Goal: Transaction & Acquisition: Purchase product/service

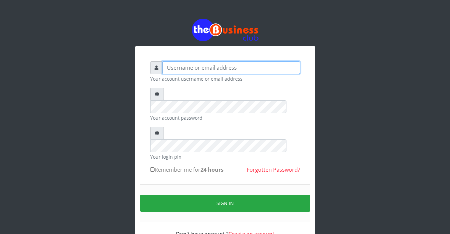
type input "Sarahadesode"
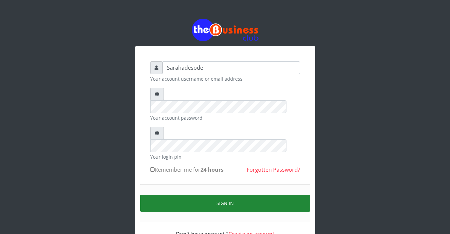
click at [219, 195] on button "Sign in" at bounding box center [225, 203] width 170 height 17
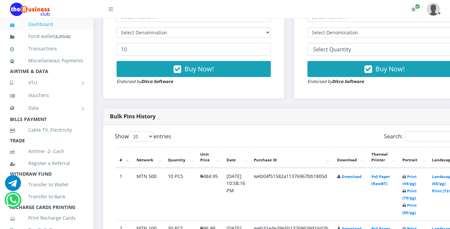
scroll to position [267, 0]
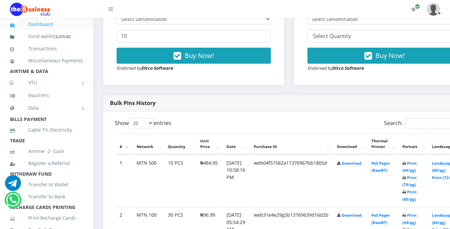
click at [406, 163] on icon at bounding box center [404, 164] width 4 height 4
click at [417, 165] on link "Print (44/pg)" at bounding box center [409, 167] width 14 height 12
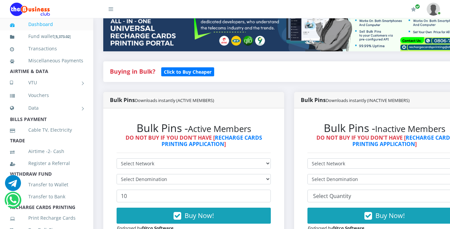
scroll to position [120, 0]
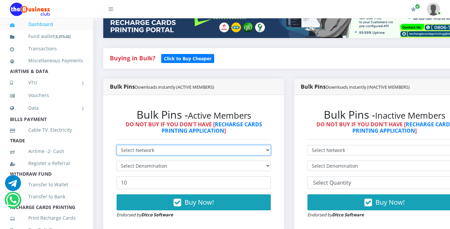
click at [168, 149] on select "Select Network MTN Globacom 9Mobile Airtel" at bounding box center [194, 150] width 154 height 10
select select "MTN"
click at [117, 146] on select "Select Network MTN Globacom 9Mobile Airtel" at bounding box center [194, 150] width 154 height 10
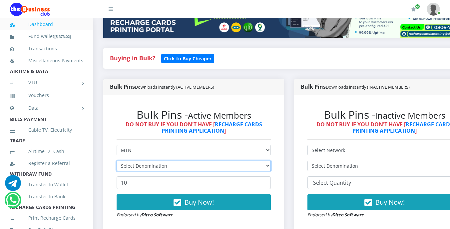
click at [167, 165] on select "Select Denomination" at bounding box center [194, 166] width 154 height 10
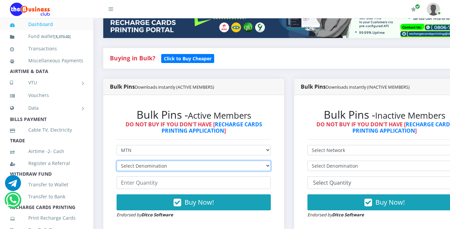
click at [167, 165] on select "Select Denomination MTN NGN100 - ₦96.99 MTN NGN200 - ₦193.98 MTN NGN400 - ₦387.…" at bounding box center [194, 166] width 154 height 10
select select "96.99-100"
click at [117, 162] on select "Select Denomination MTN NGN100 - ₦96.99 MTN NGN200 - ₦193.98 MTN NGN400 - ₦387.…" at bounding box center [194, 166] width 154 height 10
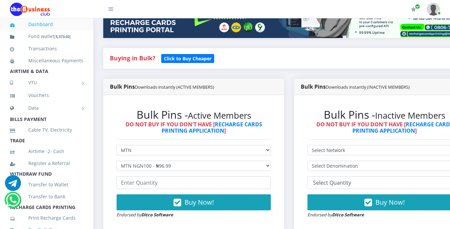
click at [179, 111] on h2 "Bulk Pins - Active Members" at bounding box center [194, 114] width 154 height 13
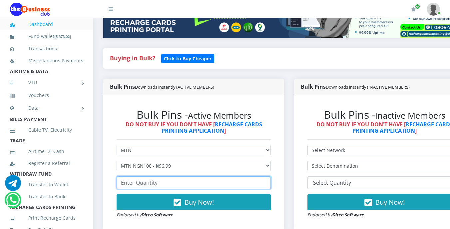
click at [169, 186] on input "number" at bounding box center [194, 182] width 154 height 13
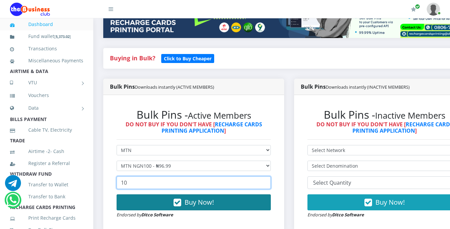
type input "10"
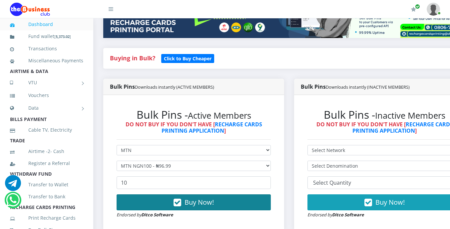
click at [191, 200] on span "Buy Now!" at bounding box center [199, 202] width 29 height 9
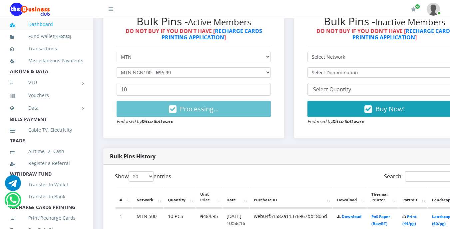
scroll to position [200, 0]
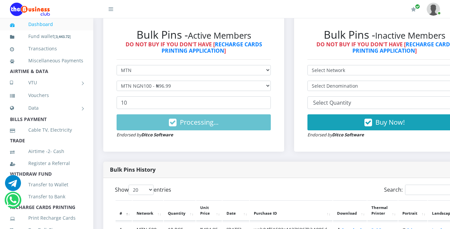
click at [79, 136] on li "Cable TV, Electricity" at bounding box center [46, 130] width 93 height 12
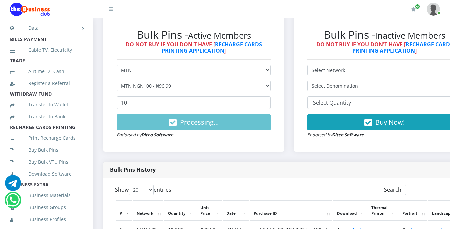
scroll to position [93, 0]
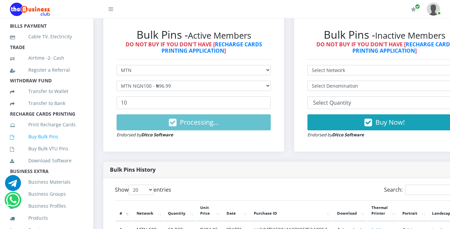
click at [39, 144] on link "Buy Bulk Pins" at bounding box center [46, 136] width 73 height 15
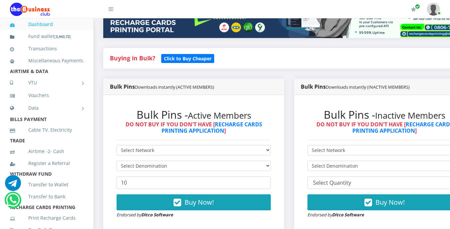
scroll to position [133, 0]
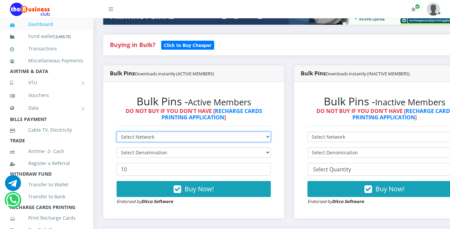
click at [151, 135] on select "Select Network MTN Globacom 9Mobile Airtel" at bounding box center [194, 137] width 154 height 10
select select "MTN"
click at [117, 133] on select "Select Network MTN Globacom 9Mobile Airtel" at bounding box center [194, 137] width 154 height 10
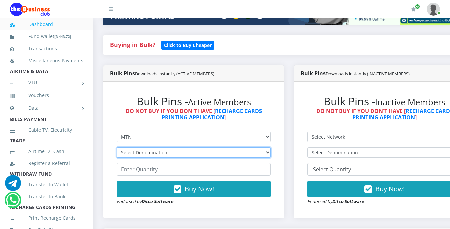
click at [155, 155] on select "Select Denomination MTN NGN100 - ₦96.99 MTN NGN200 - ₦193.98 MTN NGN400 - ₦387.…" at bounding box center [194, 152] width 154 height 10
select select "96.99-100"
click at [117, 148] on select "Select Denomination MTN NGN100 - ₦96.99 MTN NGN200 - ₦193.98 MTN NGN400 - ₦387.…" at bounding box center [194, 152] width 154 height 10
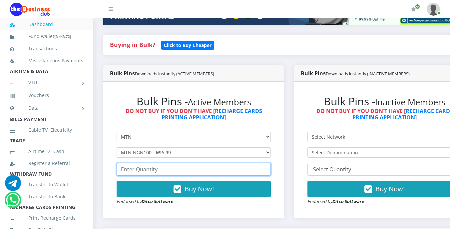
click at [159, 170] on input "number" at bounding box center [194, 169] width 154 height 13
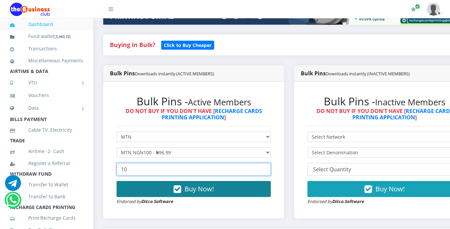
type input "10"
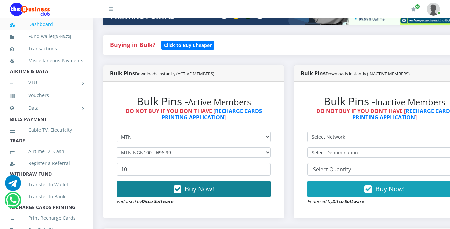
click at [181, 186] on icon "button" at bounding box center [178, 189] width 8 height 7
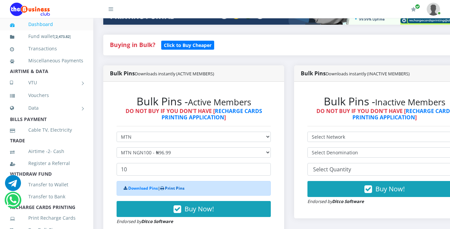
click at [177, 188] on link "Print Pins" at bounding box center [175, 188] width 20 height 6
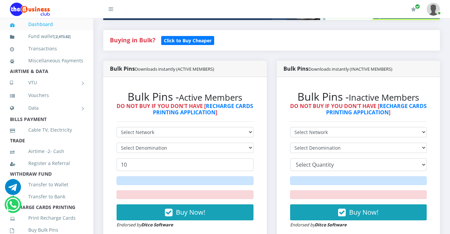
scroll to position [133, 0]
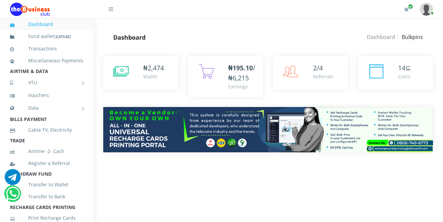
scroll to position [107, 0]
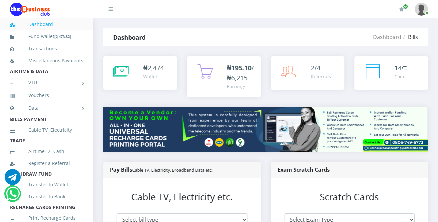
click at [65, 145] on li "TRADE" at bounding box center [46, 140] width 93 height 9
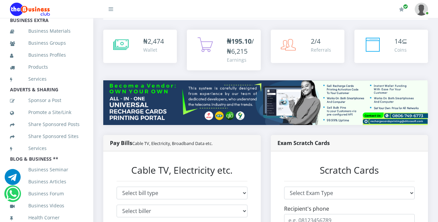
scroll to position [40, 0]
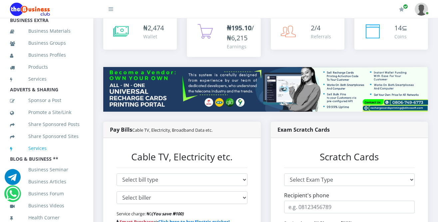
click at [62, 143] on link "Services" at bounding box center [46, 148] width 73 height 15
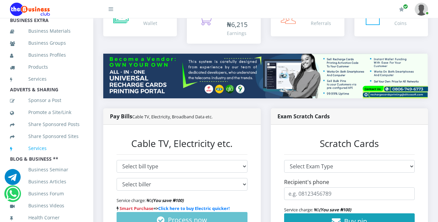
scroll to position [67, 0]
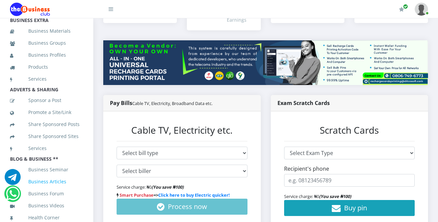
click at [78, 174] on link "Business Articles" at bounding box center [46, 181] width 73 height 15
click at [77, 174] on link "Business Articles" at bounding box center [46, 181] width 73 height 15
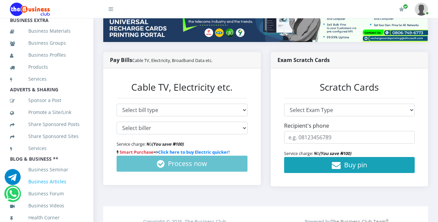
scroll to position [120, 0]
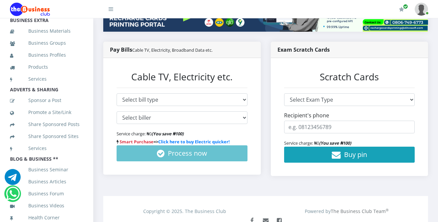
click at [71, 154] on li "BLOG & BUSINESS **" at bounding box center [46, 158] width 93 height 9
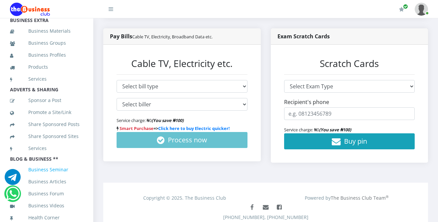
click at [77, 162] on link "Business Seminar" at bounding box center [46, 169] width 73 height 15
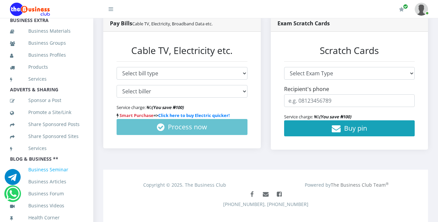
scroll to position [147, 0]
click at [67, 149] on link "Services" at bounding box center [46, 148] width 73 height 15
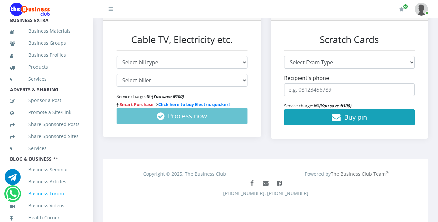
click at [70, 186] on link "Business Forum" at bounding box center [46, 193] width 73 height 15
click at [72, 166] on link "Business Seminar" at bounding box center [46, 169] width 73 height 15
click at [74, 71] on link "Services" at bounding box center [46, 78] width 73 height 15
click at [78, 142] on link "Services" at bounding box center [46, 148] width 73 height 15
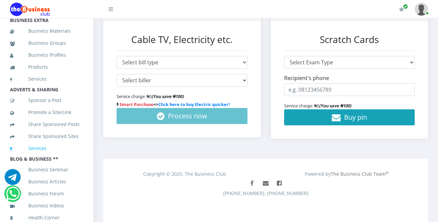
click at [78, 142] on link "Services" at bounding box center [46, 148] width 73 height 15
click at [74, 71] on link "Services" at bounding box center [46, 78] width 73 height 15
click at [75, 71] on link "Services" at bounding box center [46, 78] width 73 height 15
click at [73, 186] on link "Business Forum" at bounding box center [46, 193] width 73 height 15
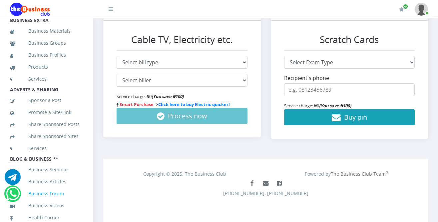
click at [73, 186] on link "Business Forum" at bounding box center [46, 193] width 73 height 15
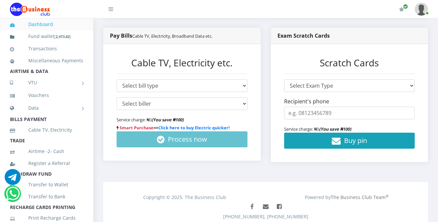
scroll to position [131, 0]
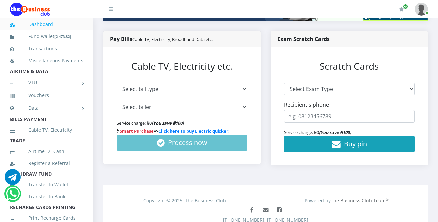
click at [76, 145] on li "TRADE" at bounding box center [46, 140] width 93 height 9
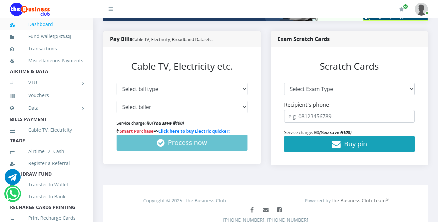
click at [76, 145] on li "TRADE" at bounding box center [46, 140] width 93 height 9
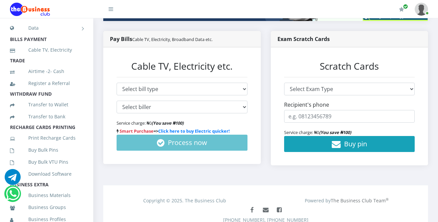
scroll to position [93, 0]
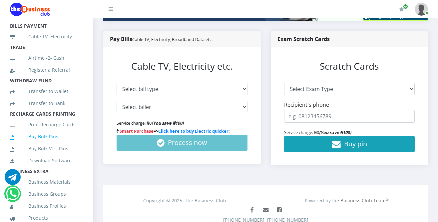
click at [49, 144] on link "Buy Bulk Pins" at bounding box center [46, 136] width 73 height 15
click at [48, 144] on link "Buy Bulk Pins" at bounding box center [46, 136] width 73 height 15
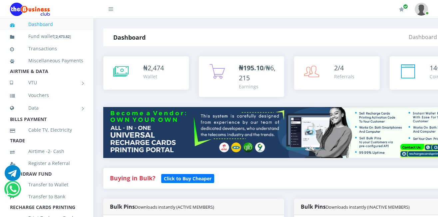
click at [264, 182] on h4 "Buying in Bulk?   Click to Buy Cheaper" at bounding box center [289, 178] width 358 height 7
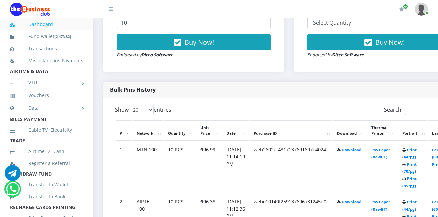
scroll to position [293, 0]
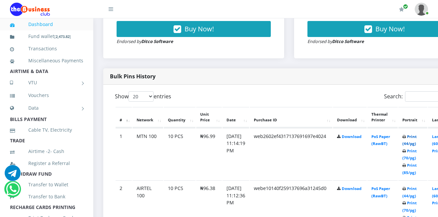
click at [417, 138] on link "Print (44/pg)" at bounding box center [409, 140] width 14 height 12
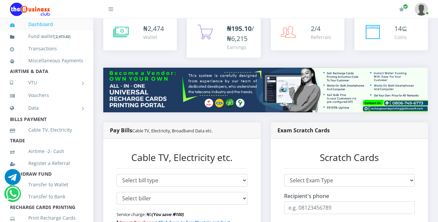
scroll to position [40, 0]
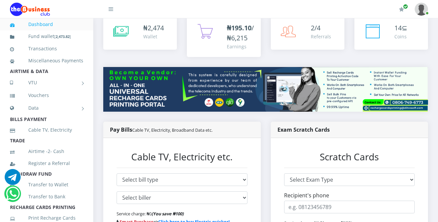
click at [70, 145] on li "TRADE" at bounding box center [46, 140] width 93 height 9
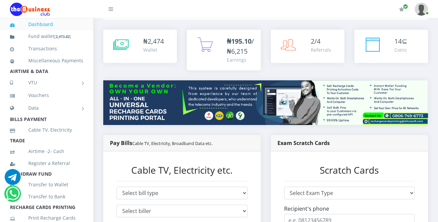
click at [70, 145] on li "TRADE" at bounding box center [46, 140] width 93 height 9
click at [46, 145] on li "TRADE" at bounding box center [46, 140] width 93 height 9
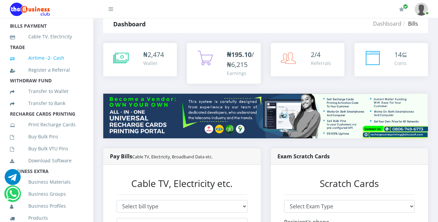
scroll to position [107, 0]
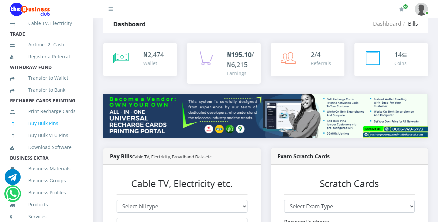
click at [46, 131] on link "Buy Bulk Pins" at bounding box center [46, 123] width 73 height 15
click at [48, 131] on link "Buy Bulk Pins" at bounding box center [46, 123] width 73 height 15
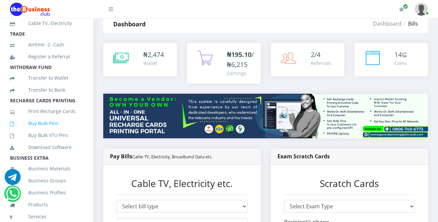
click at [53, 130] on link "Buy Bulk Pins" at bounding box center [46, 123] width 73 height 15
click at [53, 131] on link "Buy Bulk Pins" at bounding box center [46, 123] width 73 height 15
click at [53, 130] on link "Buy Bulk Pins" at bounding box center [46, 123] width 73 height 15
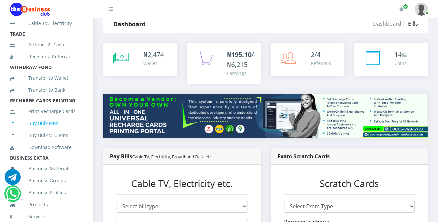
click at [53, 130] on link "Buy Bulk Pins" at bounding box center [46, 123] width 73 height 15
click at [53, 131] on link "Buy Bulk Pins" at bounding box center [46, 123] width 73 height 15
click at [52, 131] on link "Buy Bulk Pins" at bounding box center [46, 123] width 73 height 15
click at [39, 131] on link "Buy Bulk Pins" at bounding box center [46, 123] width 73 height 15
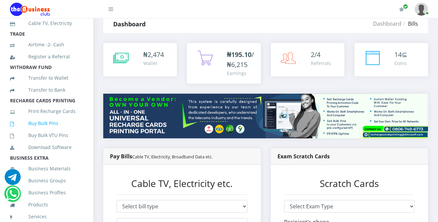
click at [39, 131] on link "Buy Bulk Pins" at bounding box center [46, 123] width 73 height 15
click at [42, 131] on link "Buy Bulk Pins" at bounding box center [46, 123] width 73 height 15
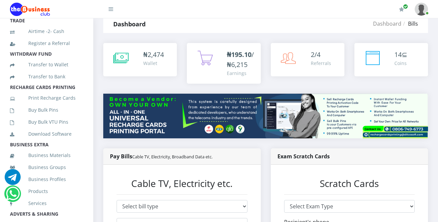
scroll to position [133, 0]
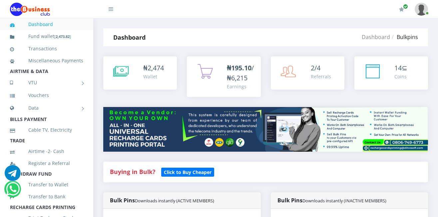
click at [233, 172] on h4 "Buying in Bulk?   Click to Buy Cheaper" at bounding box center [265, 171] width 311 height 7
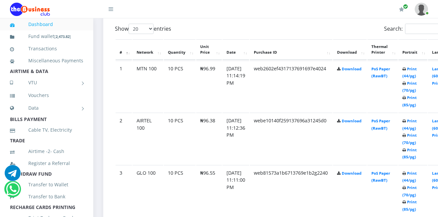
scroll to position [373, 0]
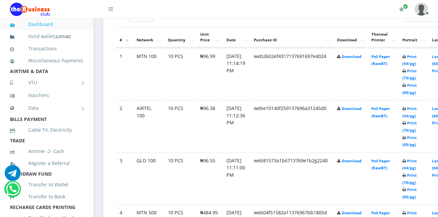
click at [416, 95] on b "Print (44/pg) Print (70/pg) Print (85/pg)" at bounding box center [409, 74] width 14 height 41
click at [417, 100] on td "Print (44/pg) Print (70/pg) Print (85/pg)" at bounding box center [412, 74] width 29 height 52
click at [417, 162] on link "Print (44/pg)" at bounding box center [409, 164] width 14 height 12
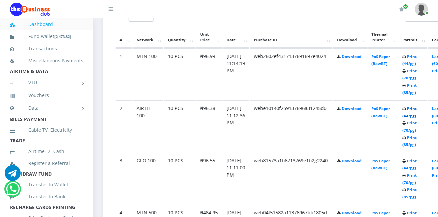
click at [417, 108] on link "Print (44/pg)" at bounding box center [409, 112] width 14 height 12
